Goal: Information Seeking & Learning: Find specific fact

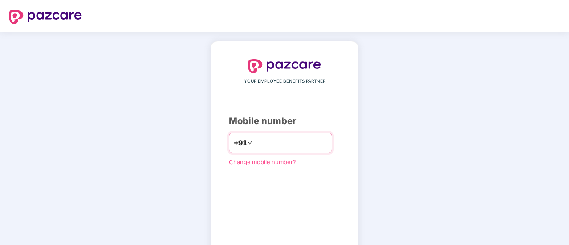
type input "**********"
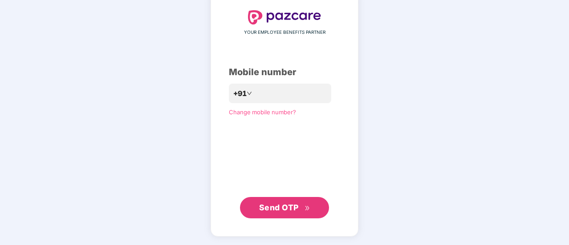
scroll to position [49, 0]
click at [279, 210] on span "Send OTP" at bounding box center [279, 207] width 40 height 9
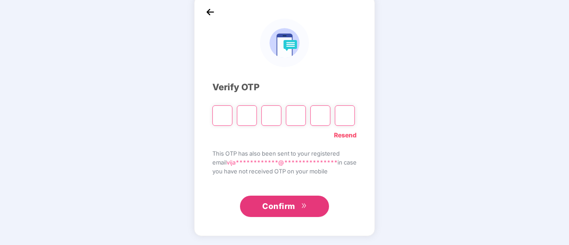
scroll to position [45, 0]
click at [348, 136] on link "Resend" at bounding box center [345, 136] width 23 height 10
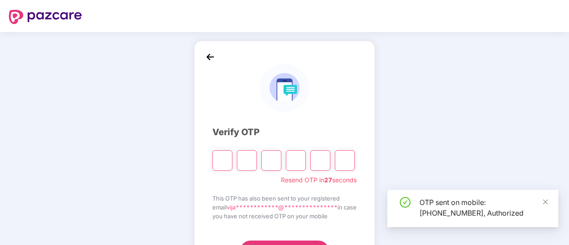
scroll to position [45, 0]
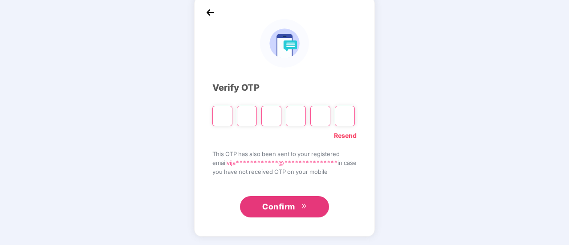
click at [213, 114] on input "Please enter verification code. Digit 1" at bounding box center [222, 116] width 20 height 20
type input "*"
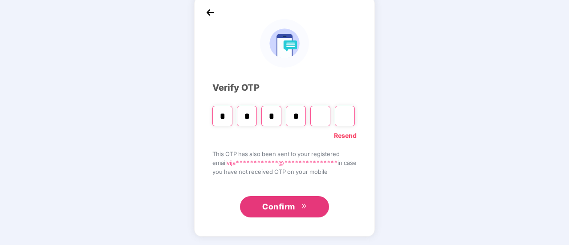
type input "*"
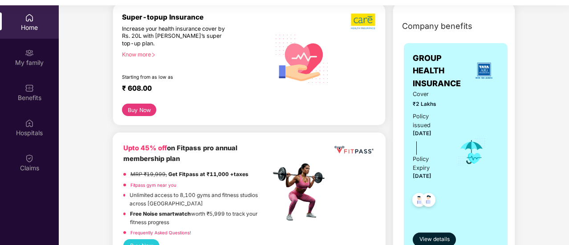
scroll to position [113, 0]
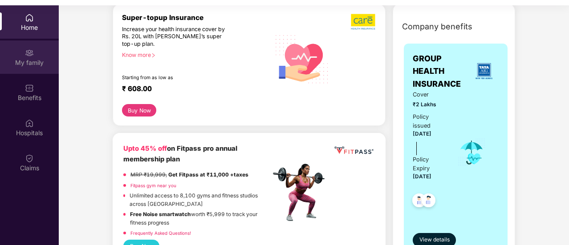
click at [31, 57] on div "My family" at bounding box center [29, 56] width 59 height 33
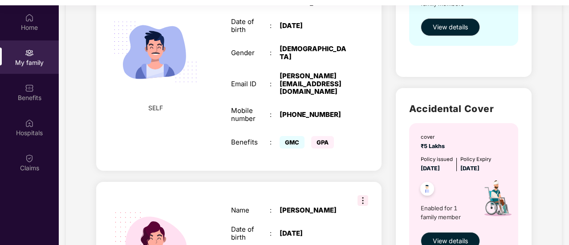
scroll to position [194, 0]
click at [359, 195] on img at bounding box center [362, 200] width 11 height 11
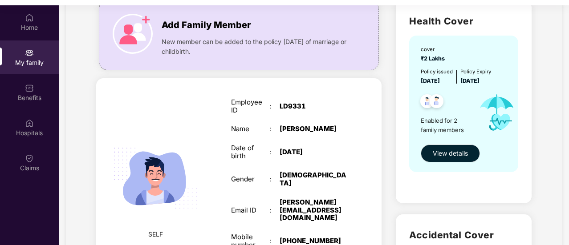
scroll to position [69, 0]
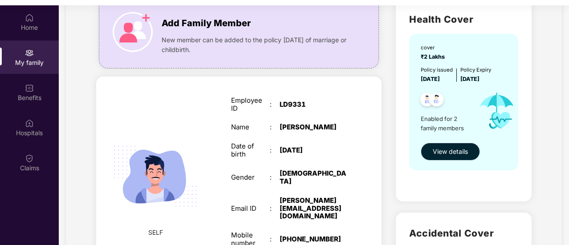
click at [452, 149] on span "View details" at bounding box center [450, 152] width 35 height 10
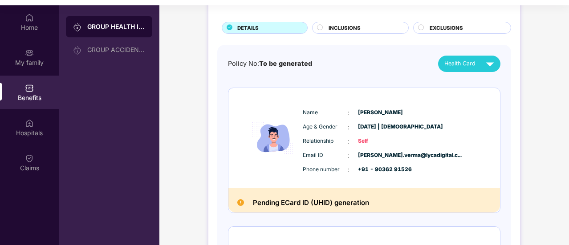
scroll to position [47, 0]
click at [297, 207] on h2 "Pending ECard ID (UHID) generation" at bounding box center [311, 204] width 116 height 12
click at [270, 201] on h2 "Pending ECard ID (UHID) generation" at bounding box center [311, 204] width 116 height 12
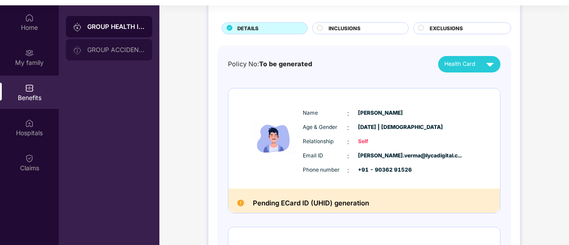
click at [115, 50] on div "GROUP ACCIDENTAL INSURANCE" at bounding box center [116, 49] width 58 height 7
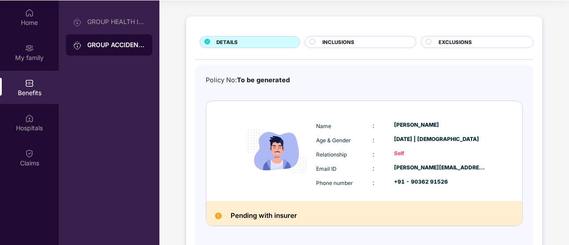
scroll to position [0, 0]
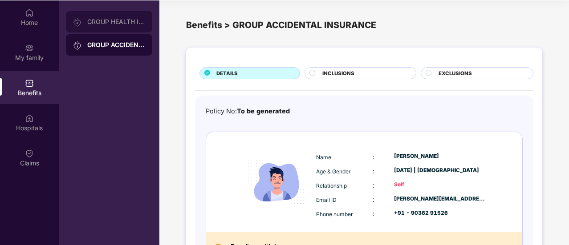
click at [110, 22] on div "GROUP HEALTH INSURANCE" at bounding box center [116, 21] width 58 height 7
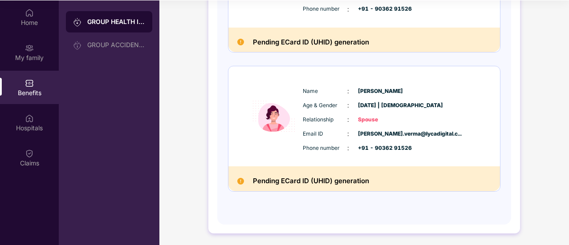
scroll to position [202, 0]
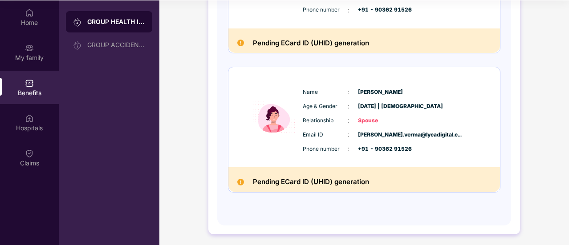
click at [28, 92] on div "Benefits" at bounding box center [29, 93] width 59 height 9
click at [28, 121] on img at bounding box center [29, 118] width 9 height 9
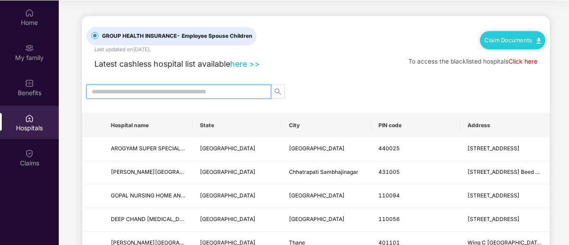
click at [169, 89] on input "text" at bounding box center [175, 92] width 167 height 10
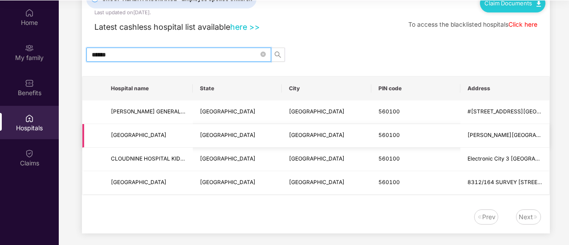
scroll to position [37, 0]
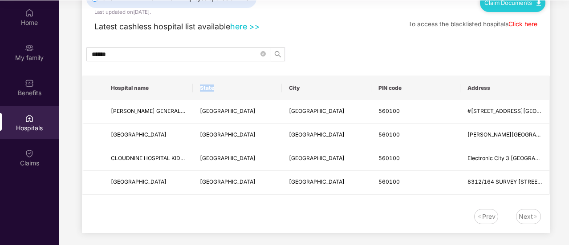
drag, startPoint x: 187, startPoint y: 85, endPoint x: 230, endPoint y: 89, distance: 42.9
click at [230, 89] on tr "Hospital name State City PIN code Address" at bounding box center [315, 88] width 467 height 24
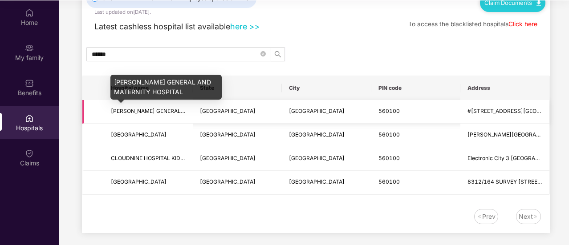
click at [132, 112] on span "[PERSON_NAME] GENERAL AND MATERNITY HOSPITAL" at bounding box center [182, 111] width 142 height 7
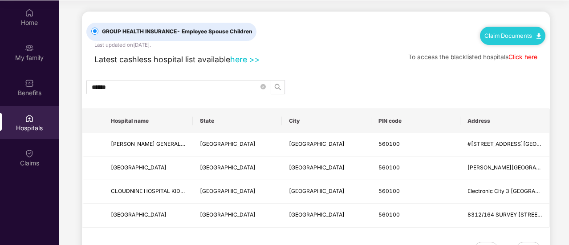
scroll to position [5, 0]
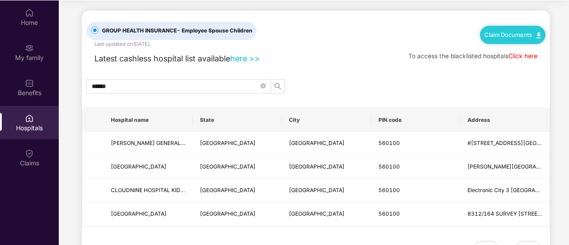
click at [243, 58] on link "here >>" at bounding box center [245, 58] width 30 height 9
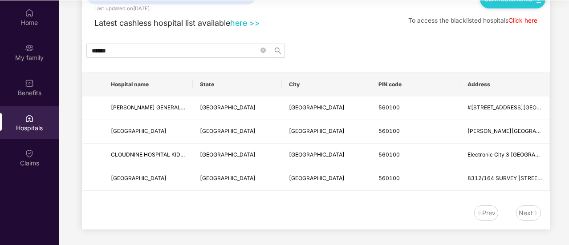
scroll to position [50, 0]
click at [523, 212] on div "Next" at bounding box center [525, 213] width 14 height 10
click at [486, 213] on div "Prev" at bounding box center [488, 213] width 13 height 10
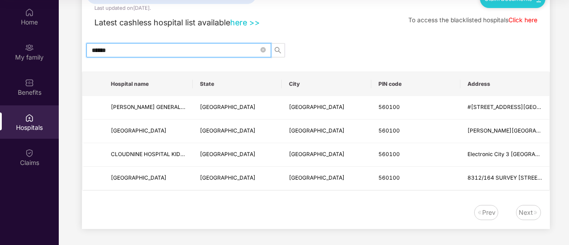
click at [185, 49] on input "******" at bounding box center [175, 50] width 167 height 10
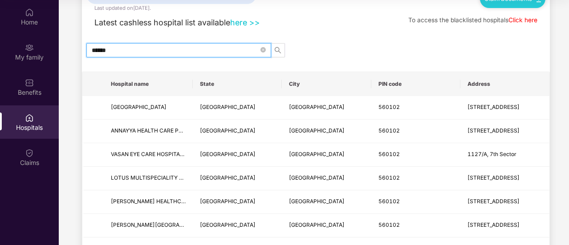
type input "******"
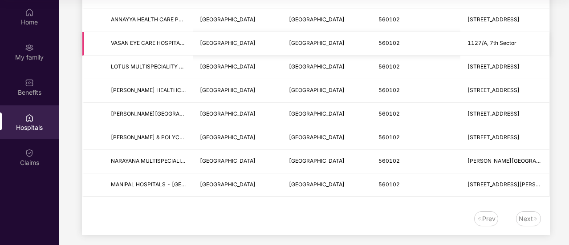
scroll to position [153, 0]
click at [522, 217] on div "Next" at bounding box center [525, 219] width 14 height 10
click at [488, 215] on div "Prev" at bounding box center [488, 219] width 13 height 10
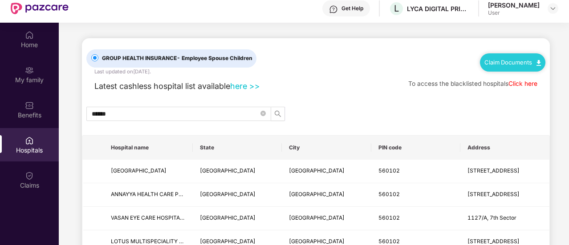
scroll to position [28, 0]
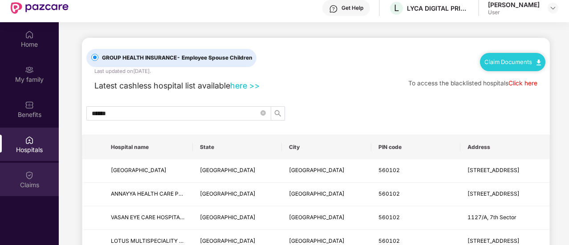
click at [30, 181] on div "Claims" at bounding box center [29, 185] width 59 height 9
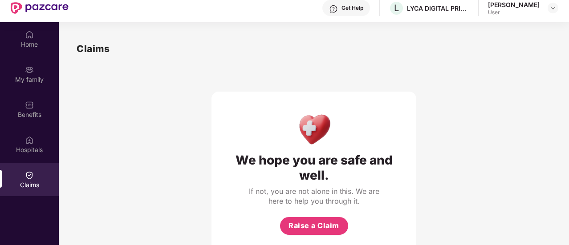
scroll to position [0, 0]
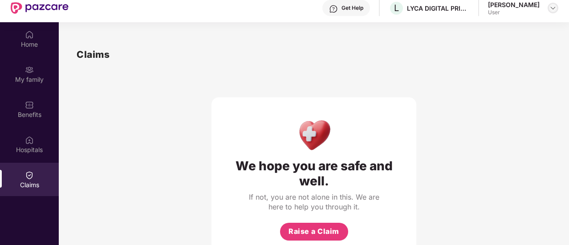
click at [553, 9] on img at bounding box center [552, 7] width 7 height 7
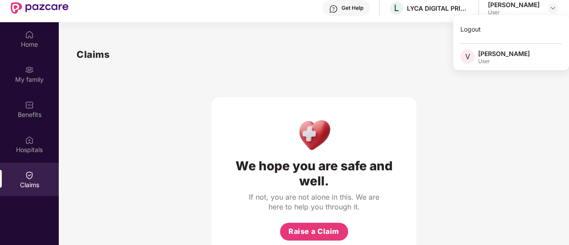
click at [374, 51] on div "Claims" at bounding box center [314, 54] width 474 height 15
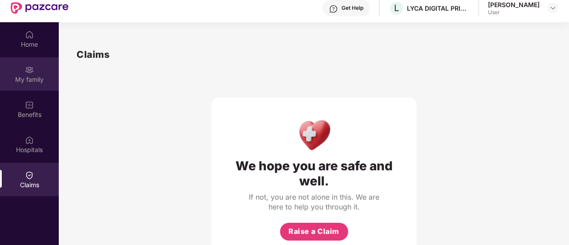
click at [29, 77] on div "My family" at bounding box center [29, 79] width 59 height 9
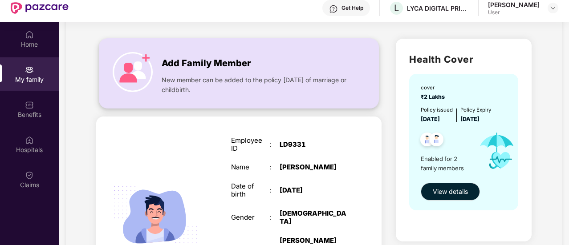
scroll to position [46, 0]
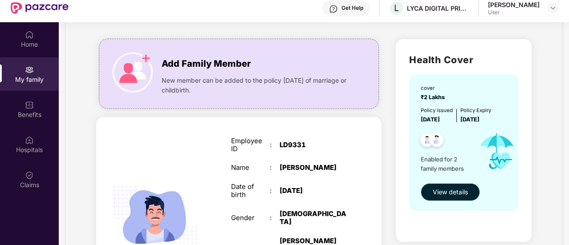
click at [454, 191] on span "View details" at bounding box center [450, 192] width 35 height 10
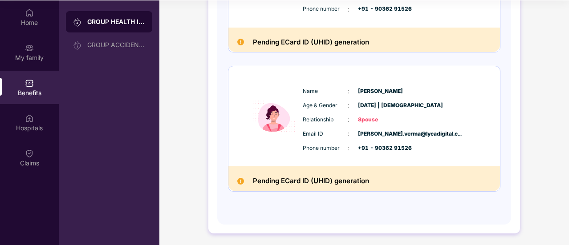
scroll to position [49, 0]
click at [322, 176] on h2 "Pending ECard ID (UHID) generation" at bounding box center [311, 182] width 116 height 12
click at [266, 178] on h2 "Pending ECard ID (UHID) generation" at bounding box center [311, 182] width 116 height 12
click at [241, 183] on img at bounding box center [240, 181] width 7 height 7
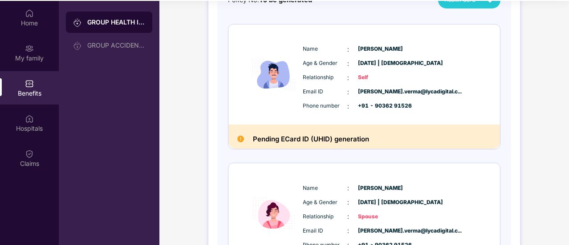
scroll to position [106, 0]
click at [238, 140] on img at bounding box center [240, 139] width 7 height 7
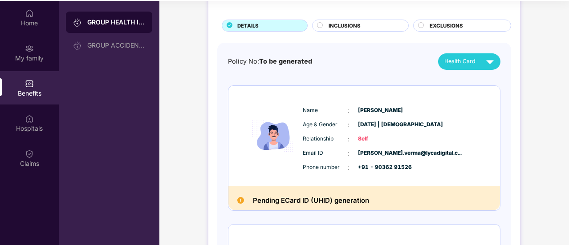
scroll to position [0, 0]
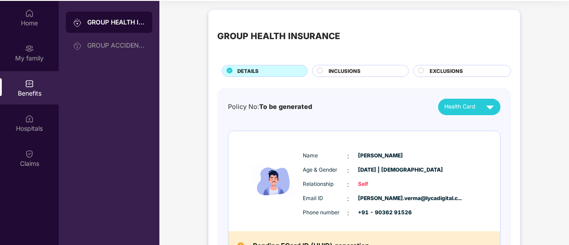
click at [453, 106] on span "Health Card" at bounding box center [459, 106] width 31 height 9
click at [368, 107] on div "Policy No: To be generated Health Card" at bounding box center [364, 107] width 272 height 16
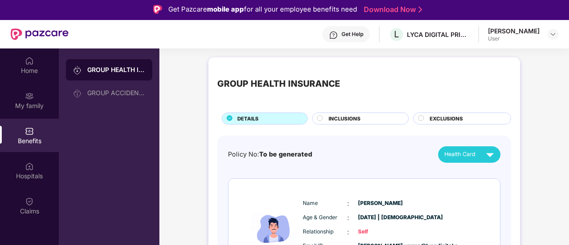
scroll to position [3, 0]
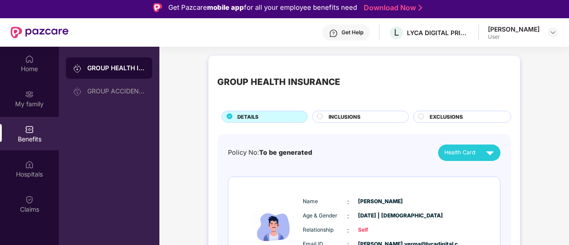
click at [348, 33] on div "Get Help" at bounding box center [352, 32] width 22 height 7
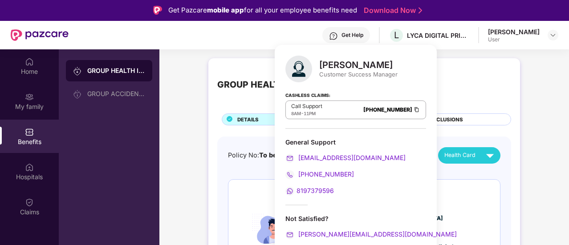
scroll to position [1, 0]
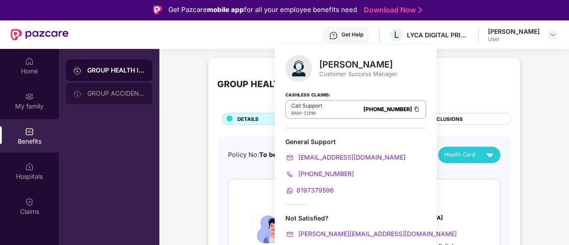
click at [111, 94] on div "GROUP ACCIDENTAL INSURANCE" at bounding box center [116, 93] width 58 height 7
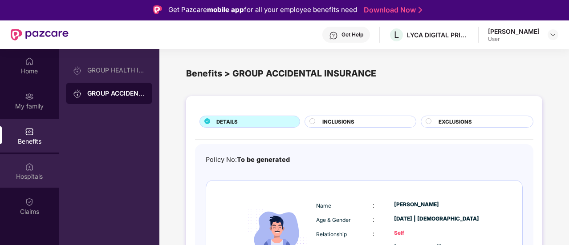
scroll to position [0, 0]
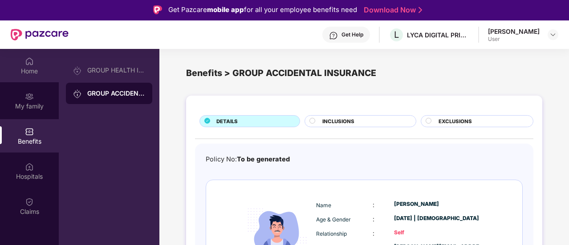
click at [29, 68] on div "Home" at bounding box center [29, 71] width 59 height 9
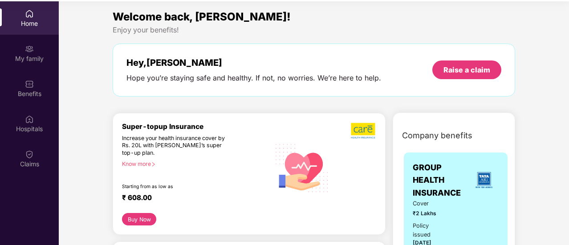
scroll to position [0, 0]
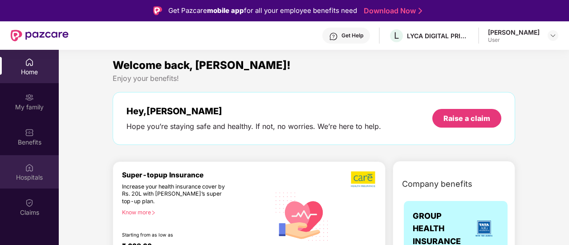
click at [32, 172] on div "Hospitals" at bounding box center [29, 171] width 59 height 33
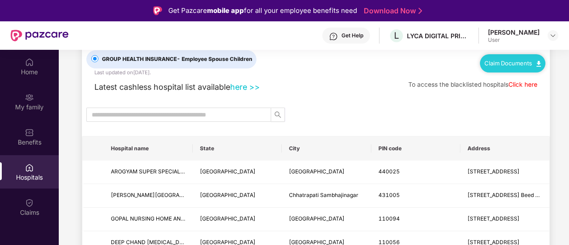
scroll to position [27, 0]
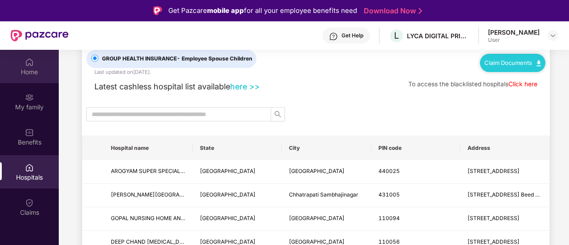
click at [35, 65] on div "Home" at bounding box center [29, 66] width 59 height 33
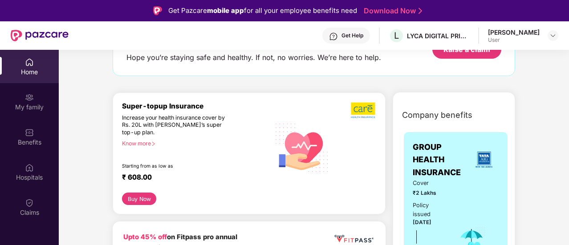
scroll to position [69, 0]
click at [487, 163] on img at bounding box center [484, 159] width 24 height 24
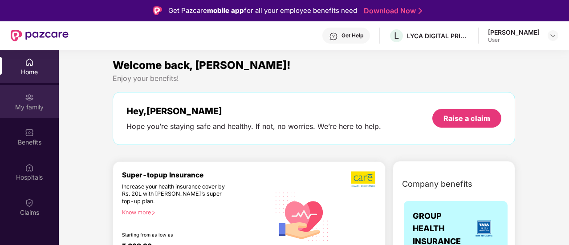
click at [24, 100] on div "My family" at bounding box center [29, 101] width 59 height 33
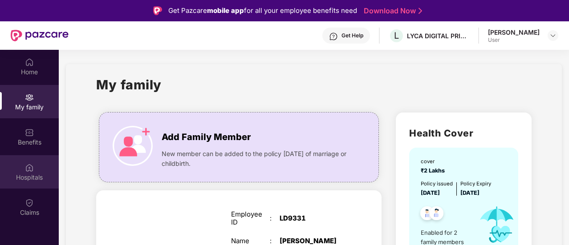
click at [30, 174] on div "Hospitals" at bounding box center [29, 177] width 59 height 9
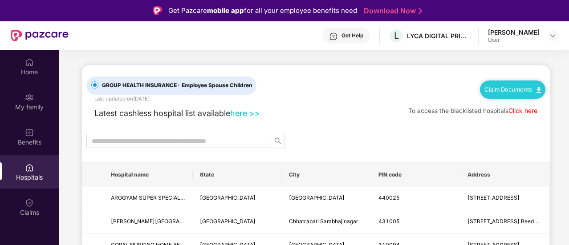
click at [241, 112] on link "here >>" at bounding box center [245, 113] width 30 height 9
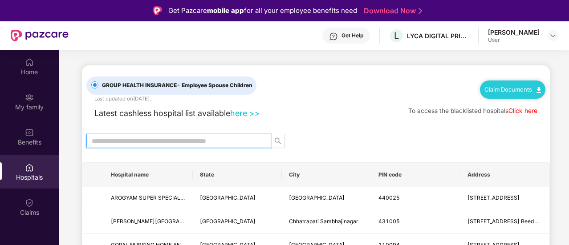
click at [170, 139] on input "text" at bounding box center [175, 141] width 167 height 10
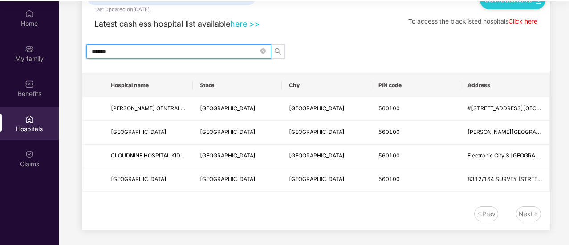
scroll to position [47, 0]
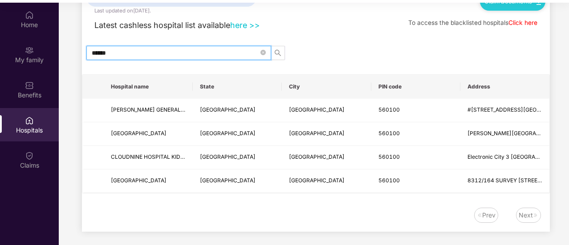
type input "******"
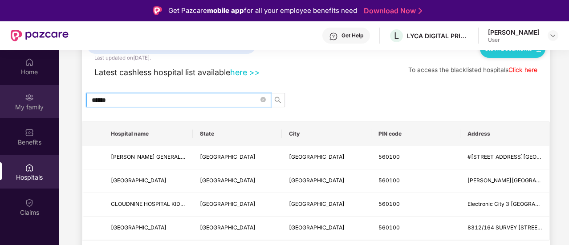
scroll to position [0, 0]
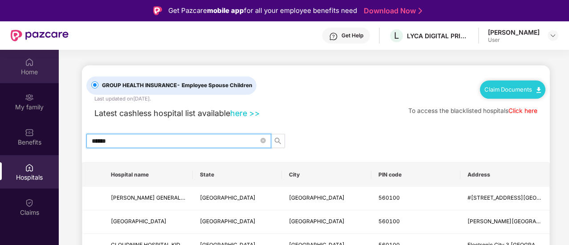
click at [30, 69] on div "Home" at bounding box center [29, 72] width 59 height 9
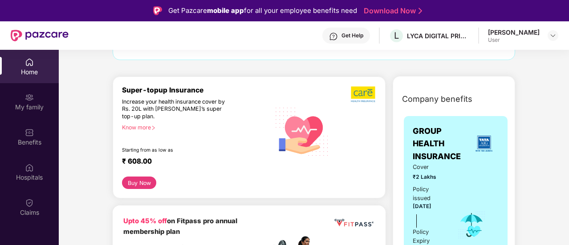
scroll to position [85, 0]
click at [142, 182] on button "Buy Now" at bounding box center [139, 182] width 34 height 12
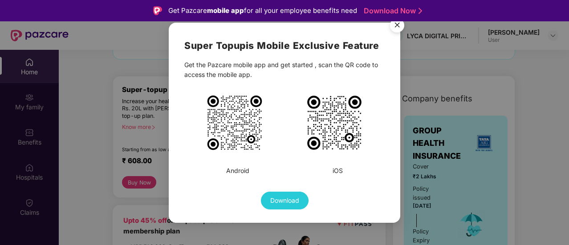
click at [398, 27] on img "Close" at bounding box center [396, 26] width 25 height 25
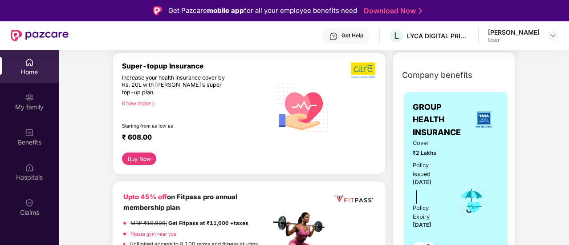
scroll to position [109, 0]
click at [550, 34] on img at bounding box center [552, 35] width 7 height 7
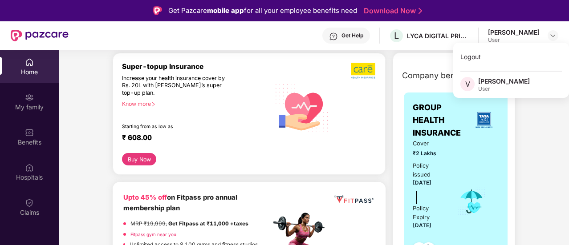
click at [490, 89] on div "User" at bounding box center [504, 88] width 52 height 7
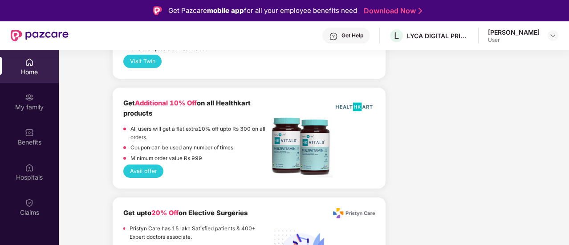
scroll to position [1085, 0]
